Goal: Task Accomplishment & Management: Use online tool/utility

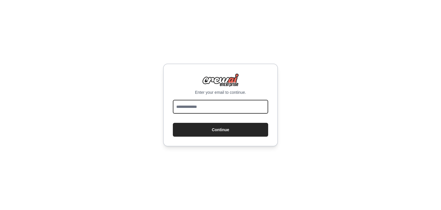
click at [208, 106] on input "email" at bounding box center [220, 107] width 95 height 14
type input "**********"
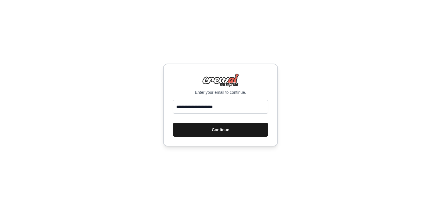
click at [213, 135] on button "Continue" at bounding box center [220, 130] width 95 height 14
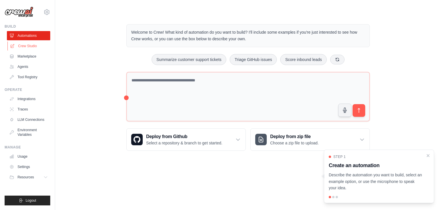
click at [35, 44] on link "Crew Studio" at bounding box center [28, 45] width 43 height 9
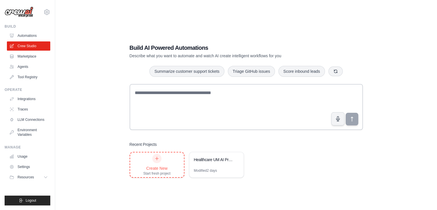
click at [163, 174] on div "Start fresh project" at bounding box center [156, 173] width 27 height 5
click at [46, 13] on icon at bounding box center [46, 12] width 7 height 7
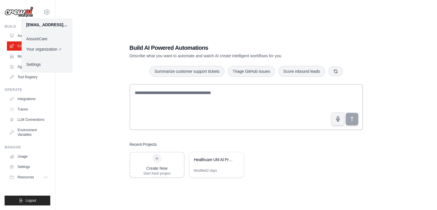
click at [45, 39] on link "AssureCare" at bounding box center [47, 39] width 51 height 10
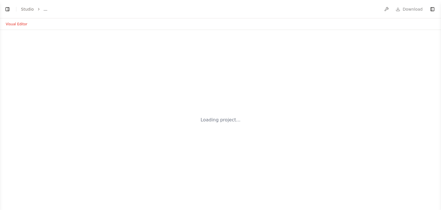
select select "****"
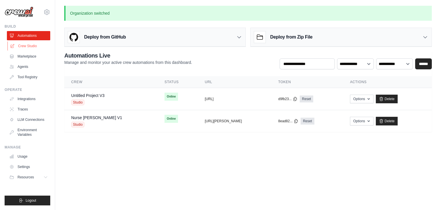
click at [26, 49] on link "Crew Studio" at bounding box center [28, 45] width 43 height 9
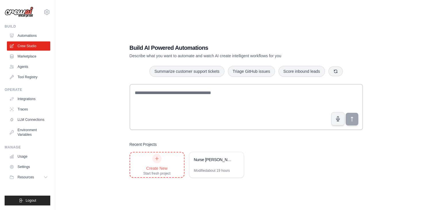
click at [145, 152] on div "Create New Start fresh project" at bounding box center [157, 164] width 54 height 25
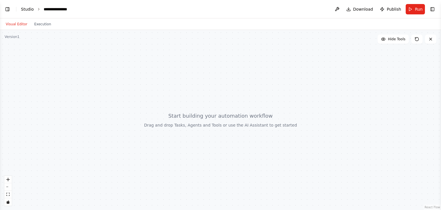
click at [24, 9] on link "Studio" at bounding box center [27, 9] width 13 height 5
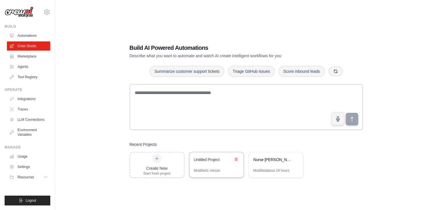
click at [237, 160] on icon at bounding box center [236, 159] width 2 height 3
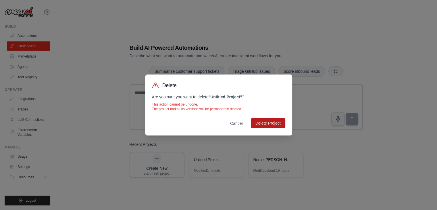
click at [262, 127] on button "Delete Project" at bounding box center [268, 123] width 34 height 10
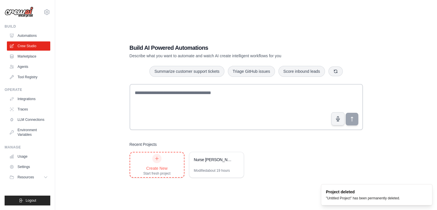
click at [156, 162] on div at bounding box center [156, 158] width 9 height 9
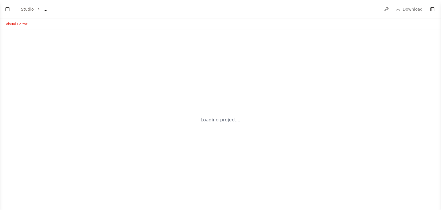
select select "****"
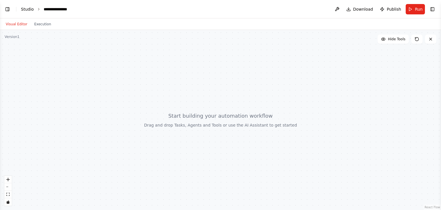
click at [30, 10] on link "Studio" at bounding box center [27, 9] width 13 height 5
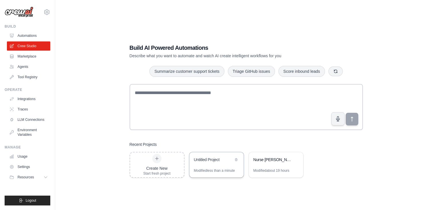
click at [206, 160] on div "Untitled Project" at bounding box center [213, 160] width 39 height 6
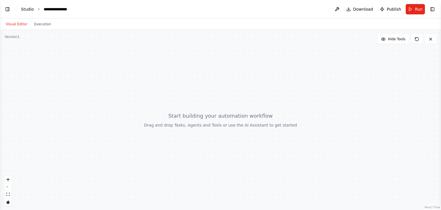
click at [30, 9] on link "Studio" at bounding box center [27, 9] width 13 height 5
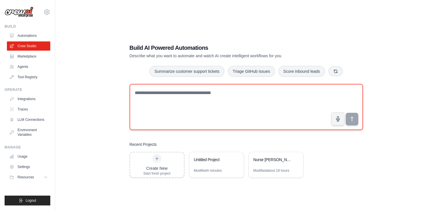
click at [246, 97] on textarea at bounding box center [246, 107] width 233 height 46
paste textarea "**********"
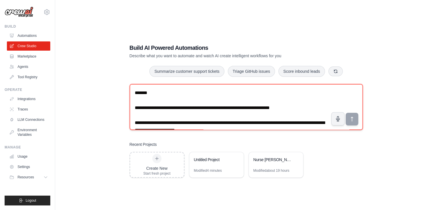
scroll to position [743, 0]
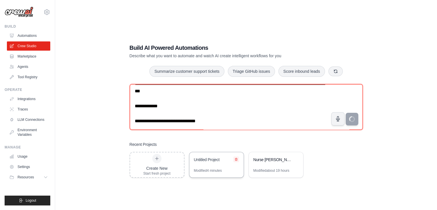
type textarea "**********"
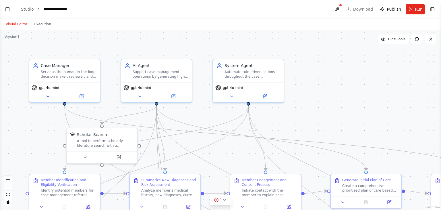
scroll to position [644, 0]
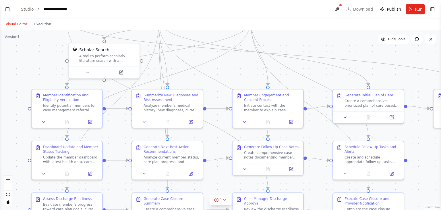
drag, startPoint x: 308, startPoint y: 107, endPoint x: 310, endPoint y: 23, distance: 84.8
click at [310, 23] on div "Visual Editor Execution Version 1 Hide Tools .deletable-edge-delete-btn { width…" at bounding box center [220, 113] width 441 height 191
drag, startPoint x: 223, startPoint y: 74, endPoint x: 246, endPoint y: 53, distance: 31.0
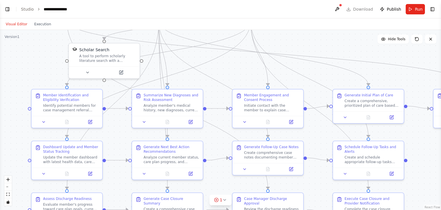
drag, startPoint x: 246, startPoint y: 53, endPoint x: 224, endPoint y: 77, distance: 31.9
click at [224, 77] on div ".deletable-edge-delete-btn { width: 20px; height: 20px; border: 0px solid #ffff…" at bounding box center [220, 120] width 441 height 180
drag, startPoint x: 225, startPoint y: 77, endPoint x: 236, endPoint y: 48, distance: 31.0
drag, startPoint x: 236, startPoint y: 48, endPoint x: 221, endPoint y: 43, distance: 16.3
click at [221, 43] on icon "Edge from 914f52f0-94a3-4a17-bb24-4b67dc3cc773 to 1aa9615e-67d9-4ae9-af3f-0e652…" at bounding box center [159, 53] width 184 height 65
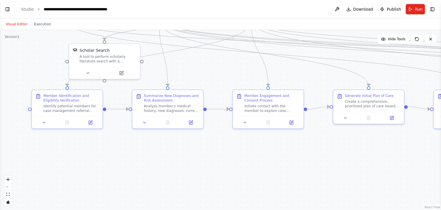
scroll to position [1065, 0]
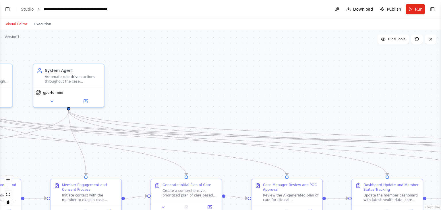
drag, startPoint x: 228, startPoint y: 73, endPoint x: 46, endPoint y: 162, distance: 203.1
click at [46, 162] on div ".deletable-edge-delete-btn { width: 20px; height: 20px; border: 0px solid #ffff…" at bounding box center [220, 120] width 441 height 180
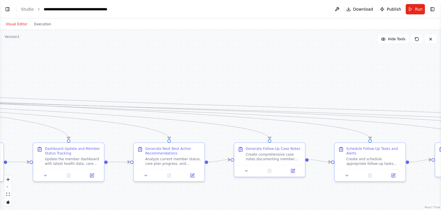
drag, startPoint x: 342, startPoint y: 124, endPoint x: 23, endPoint y: 87, distance: 321.0
click at [23, 87] on div ".deletable-edge-delete-btn { width: 20px; height: 20px; border: 0px solid #ffff…" at bounding box center [220, 120] width 441 height 180
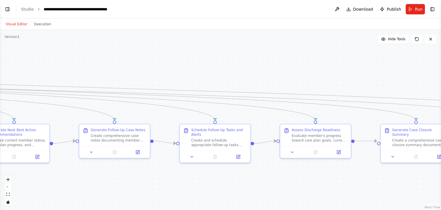
drag, startPoint x: 292, startPoint y: 92, endPoint x: 137, endPoint y: 73, distance: 156.3
click at [137, 73] on div ".deletable-edge-delete-btn { width: 20px; height: 20px; border: 0px solid #ffff…" at bounding box center [220, 120] width 441 height 180
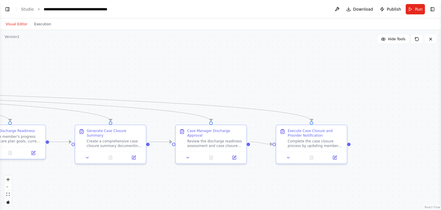
drag, startPoint x: 376, startPoint y: 87, endPoint x: 70, endPoint y: 88, distance: 305.8
click at [70, 88] on div ".deletable-edge-delete-btn { width: 20px; height: 20px; border: 0px solid #ffff…" at bounding box center [220, 120] width 441 height 180
click at [9, 189] on button "zoom out" at bounding box center [7, 186] width 7 height 7
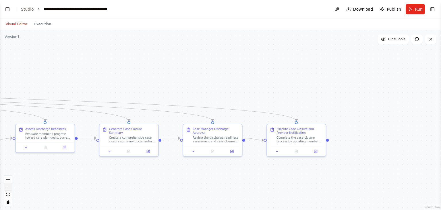
click at [9, 189] on button "zoom out" at bounding box center [7, 186] width 7 height 7
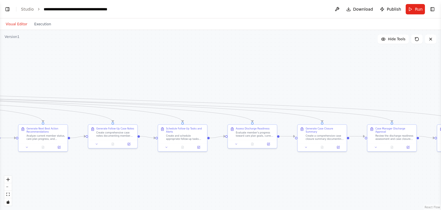
drag, startPoint x: 76, startPoint y: 174, endPoint x: 394, endPoint y: 158, distance: 318.5
click at [394, 158] on div ".deletable-edge-delete-btn { width: 20px; height: 20px; border: 0px solid #ffff…" at bounding box center [220, 120] width 441 height 180
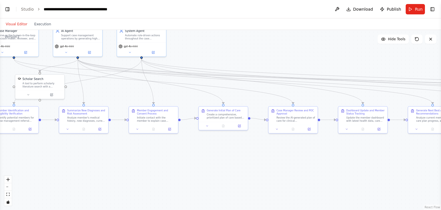
drag, startPoint x: 104, startPoint y: 168, endPoint x: 354, endPoint y: 167, distance: 250.0
click at [354, 167] on div ".deletable-edge-delete-btn { width: 20px; height: 20px; border: 0px solid #ffff…" at bounding box center [220, 120] width 441 height 180
click at [199, 51] on div ".deletable-edge-delete-btn { width: 20px; height: 20px; border: 0px solid #ffff…" at bounding box center [220, 120] width 441 height 180
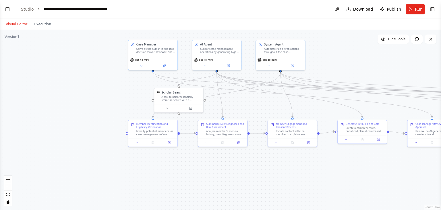
drag, startPoint x: 199, startPoint y: 51, endPoint x: 338, endPoint y: 64, distance: 139.7
click at [338, 64] on div ".deletable-edge-delete-btn { width: 20px; height: 20px; border: 0px solid #ffff…" at bounding box center [220, 120] width 441 height 180
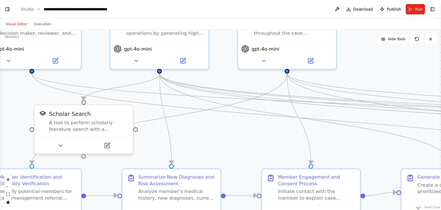
drag, startPoint x: 169, startPoint y: 88, endPoint x: 264, endPoint y: 79, distance: 94.9
click at [264, 79] on div ".deletable-edge-delete-btn { width: 20px; height: 20px; border: 0px solid #ffff…" at bounding box center [220, 120] width 441 height 180
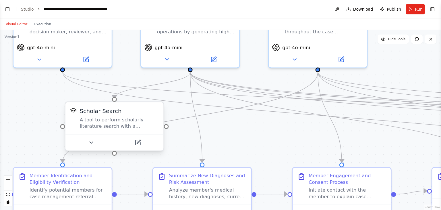
click at [101, 127] on div "A tool to perform scholarly literature search with a search_query." at bounding box center [119, 122] width 79 height 13
click at [441, 72] on button "Toggle Sidebar" at bounding box center [441, 105] width 5 height 210
click at [26, 9] on link "Studio" at bounding box center [27, 9] width 13 height 5
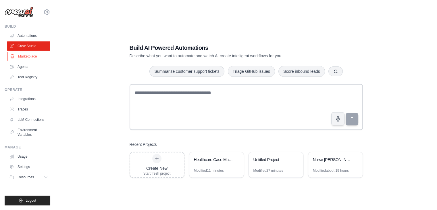
click at [32, 57] on link "Marketplace" at bounding box center [28, 56] width 43 height 9
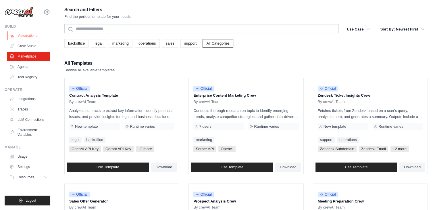
click at [29, 38] on link "Automations" at bounding box center [28, 35] width 43 height 9
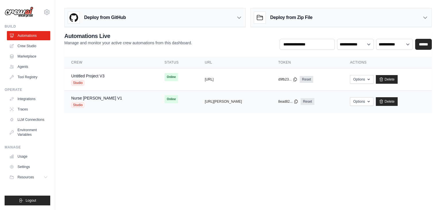
click at [83, 105] on span "Studio" at bounding box center [77, 105] width 13 height 6
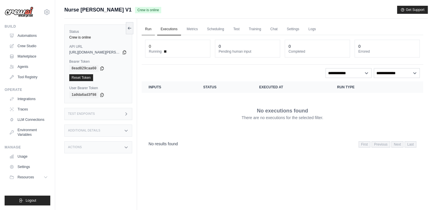
click at [152, 31] on link "Run" at bounding box center [148, 29] width 13 height 12
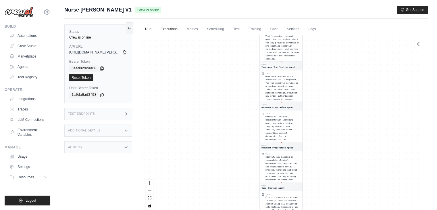
click at [165, 32] on link "Executions" at bounding box center [169, 29] width 24 height 12
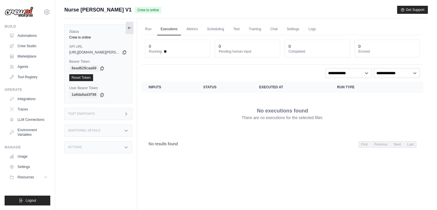
click at [130, 26] on icon at bounding box center [129, 28] width 5 height 5
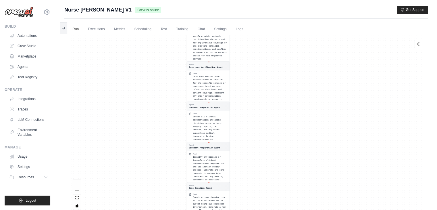
scroll to position [24, 0]
click at [33, 44] on link "Crew Studio" at bounding box center [28, 45] width 43 height 9
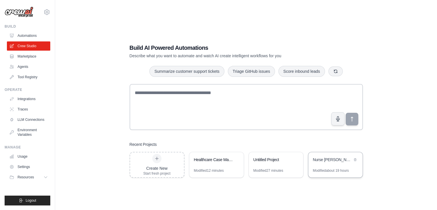
click at [330, 176] on div "Modified about 19 hours" at bounding box center [335, 172] width 54 height 9
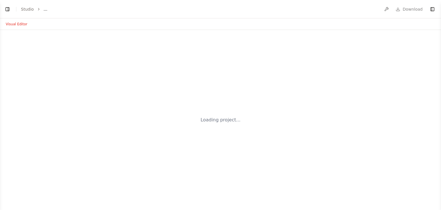
select select "****"
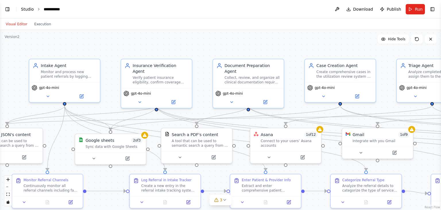
click at [29, 9] on link "Studio" at bounding box center [27, 9] width 13 height 5
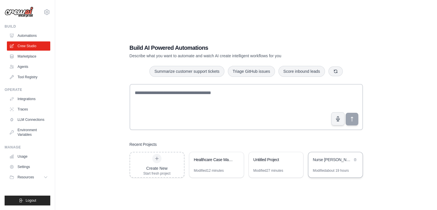
click at [337, 165] on div "Nurse [PERSON_NAME]" at bounding box center [335, 160] width 54 height 16
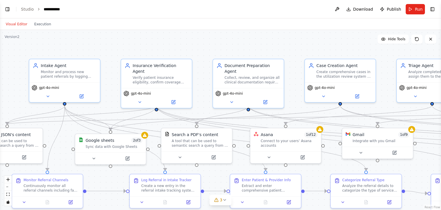
scroll to position [2497, 0]
click at [20, 8] on header "**********" at bounding box center [220, 9] width 441 height 18
click at [26, 11] on link "Studio" at bounding box center [27, 9] width 13 height 5
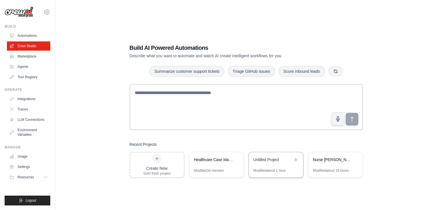
click at [274, 165] on div "Untitled Project" at bounding box center [276, 160] width 54 height 16
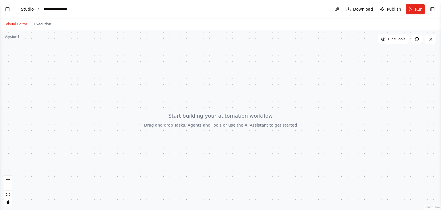
click at [24, 10] on link "Studio" at bounding box center [27, 9] width 13 height 5
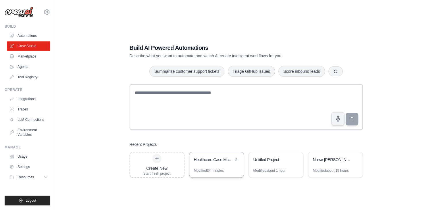
click at [206, 155] on div "Healthcare Case Management Automation System" at bounding box center [216, 160] width 54 height 16
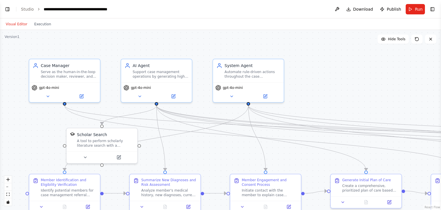
scroll to position [1065, 0]
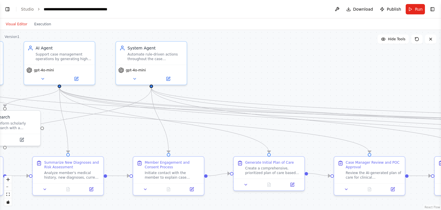
drag, startPoint x: 318, startPoint y: 159, endPoint x: 169, endPoint y: 145, distance: 149.5
click at [204, 147] on div ".deletable-edge-delete-btn { width: 20px; height: 20px; border: 0px solid #ffff…" at bounding box center [220, 120] width 441 height 180
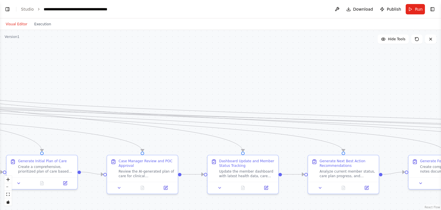
drag, startPoint x: 356, startPoint y: 101, endPoint x: 145, endPoint y: 94, distance: 211.1
click at [145, 94] on div ".deletable-edge-delete-btn { width: 20px; height: 20px; border: 0px solid #ffff…" at bounding box center [220, 120] width 441 height 180
drag, startPoint x: 277, startPoint y: 121, endPoint x: 205, endPoint y: 139, distance: 74.4
click at [205, 139] on div ".deletable-edge-delete-btn { width: 20px; height: 20px; border: 0px solid #ffff…" at bounding box center [220, 120] width 441 height 180
